Goal: Find specific fact: Find specific page/section

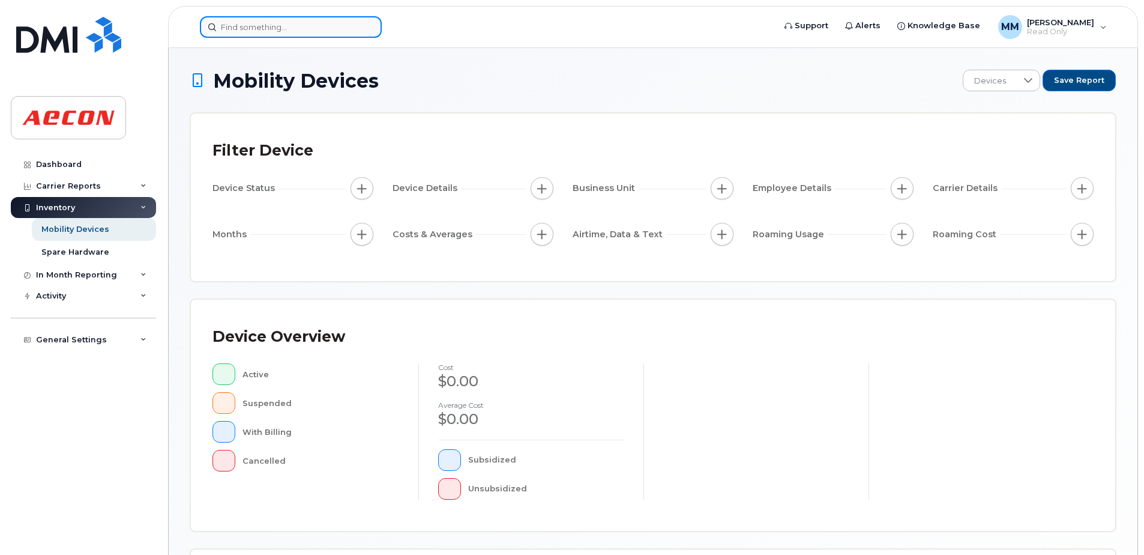
click at [245, 26] on input at bounding box center [291, 27] width 182 height 22
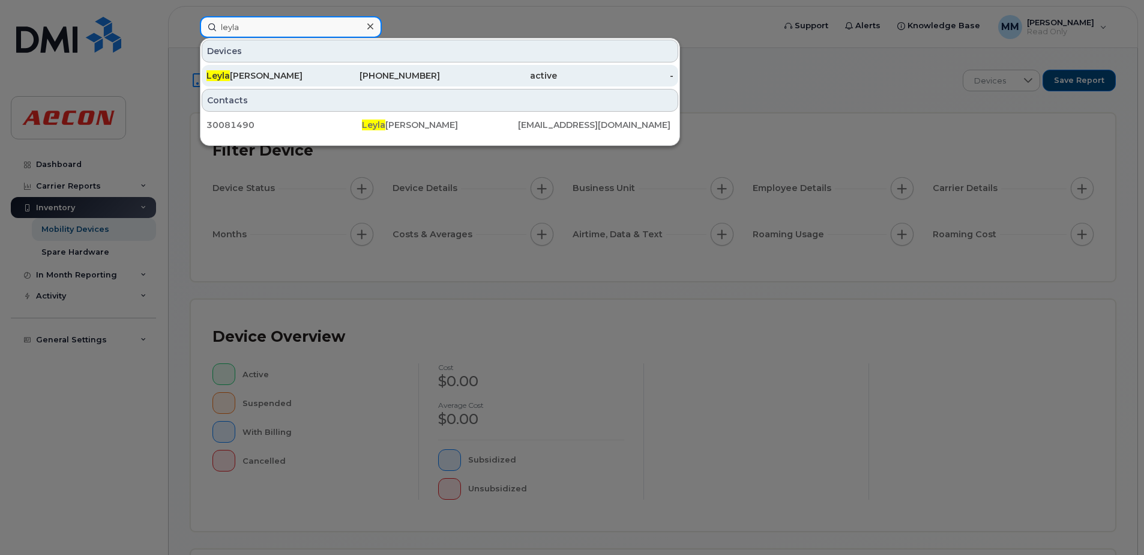
type input "leyla"
click at [393, 77] on div "672-727-7430" at bounding box center [382, 76] width 117 height 12
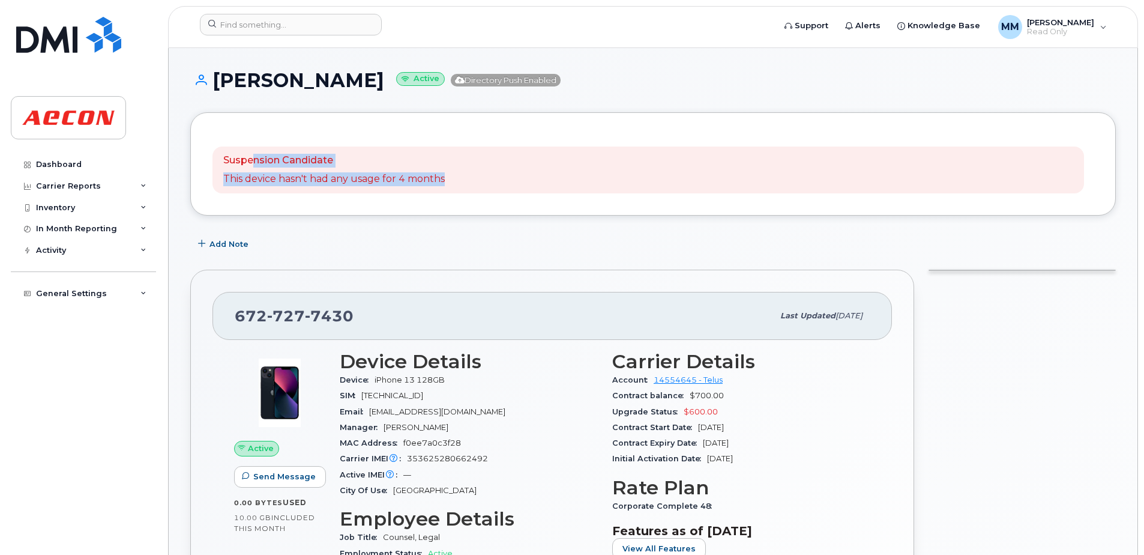
drag, startPoint x: 253, startPoint y: 159, endPoint x: 489, endPoint y: 184, distance: 236.7
click at [489, 184] on div "Suspension Candidate This device hasn't had any usage for 4 months" at bounding box center [649, 170] width 872 height 47
drag, startPoint x: 489, startPoint y: 184, endPoint x: 500, endPoint y: 199, distance: 19.3
click at [500, 199] on div "Suspension Candidate This device hasn't had any usage for 4 months" at bounding box center [653, 163] width 926 height 103
click at [444, 183] on p "This device hasn't had any usage for 4 months" at bounding box center [334, 179] width 222 height 14
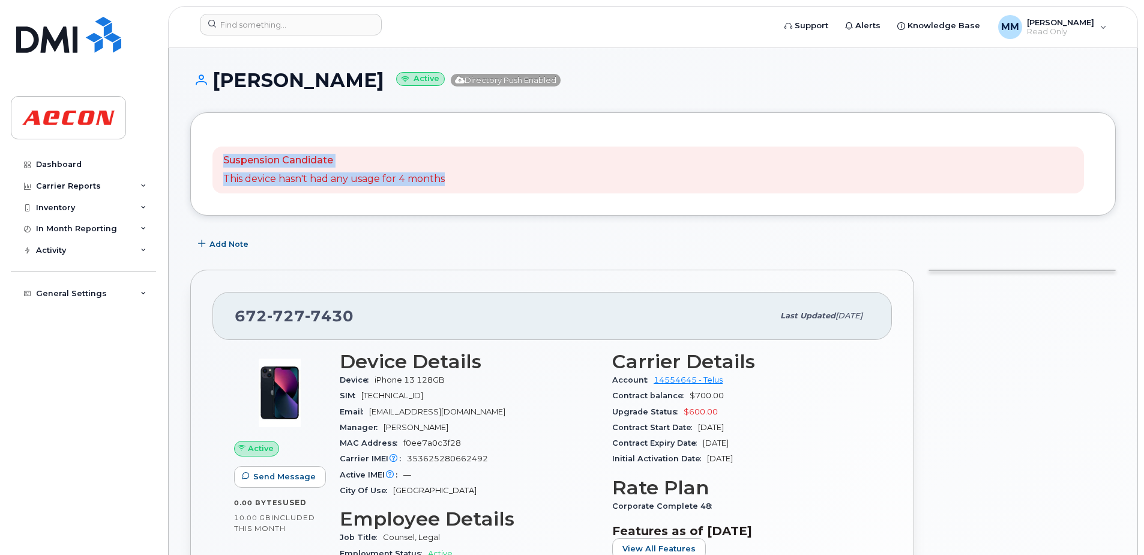
drag, startPoint x: 464, startPoint y: 178, endPoint x: 178, endPoint y: 139, distance: 289.1
click at [519, 178] on div "Suspension Candidate This device hasn't had any usage for 4 months" at bounding box center [649, 170] width 872 height 47
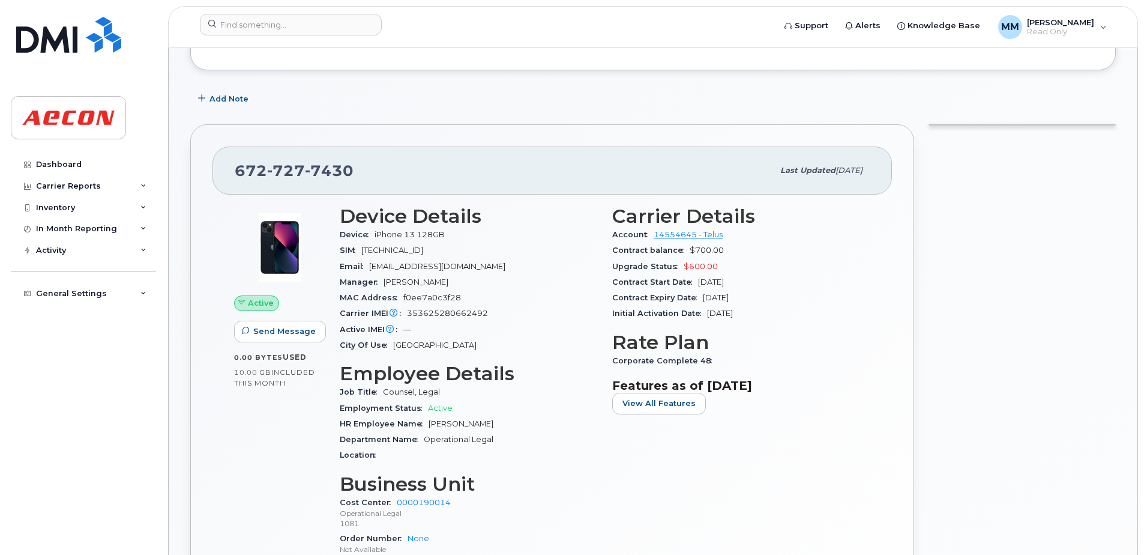
scroll to position [180, 0]
